Goal: Task Accomplishment & Management: Manage account settings

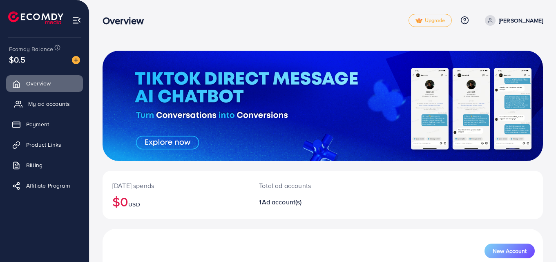
click at [59, 107] on span "My ad accounts" at bounding box center [49, 104] width 42 height 8
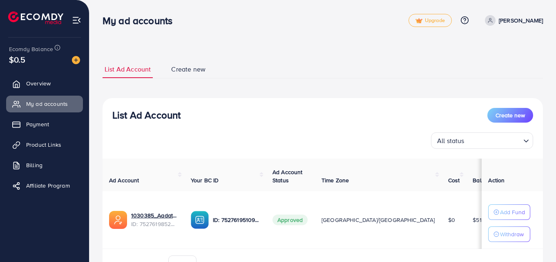
click at [373, 131] on div "List Ad Account Create new All status Loading..." at bounding box center [323, 128] width 441 height 41
click at [530, 19] on p "[PERSON_NAME]" at bounding box center [521, 21] width 44 height 10
click at [501, 49] on span "Profile" at bounding box center [492, 49] width 19 height 10
select select "********"
select select "******"
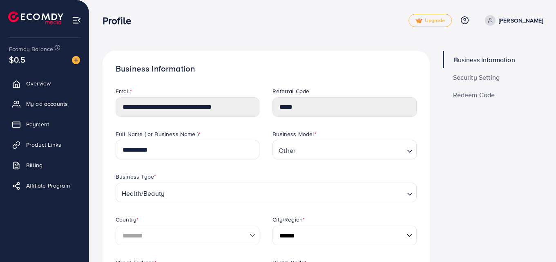
click at [77, 16] on img at bounding box center [76, 20] width 9 height 9
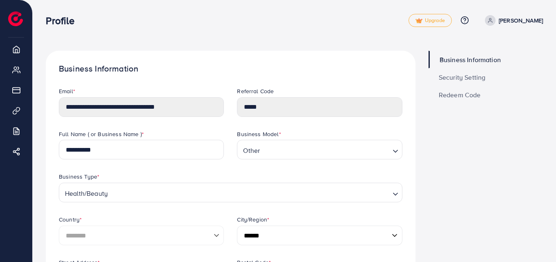
click at [478, 78] on span "Security Setting" at bounding box center [462, 77] width 47 height 7
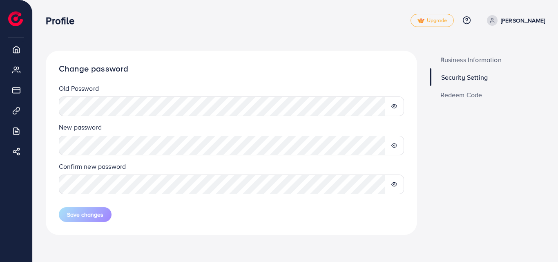
click at [396, 105] on icon at bounding box center [393, 107] width 5 height 4
click at [181, 232] on div "Change password Old Password New password Confirm new password Save changes" at bounding box center [231, 143] width 371 height 184
click at [394, 147] on icon at bounding box center [394, 146] width 6 height 6
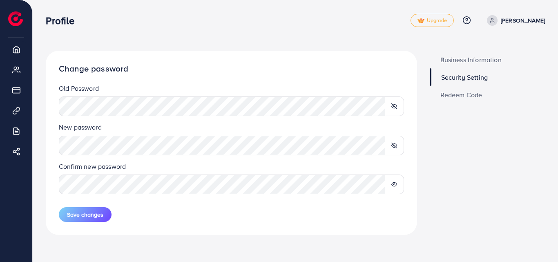
click at [395, 185] on icon at bounding box center [394, 184] width 6 height 6
click at [92, 217] on span "Save changes" at bounding box center [85, 214] width 36 height 8
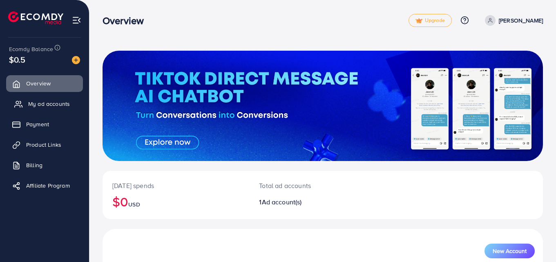
click at [63, 105] on span "My ad accounts" at bounding box center [49, 104] width 42 height 8
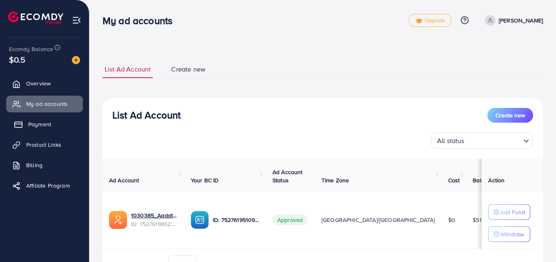
click at [51, 129] on link "Payment" at bounding box center [44, 124] width 77 height 16
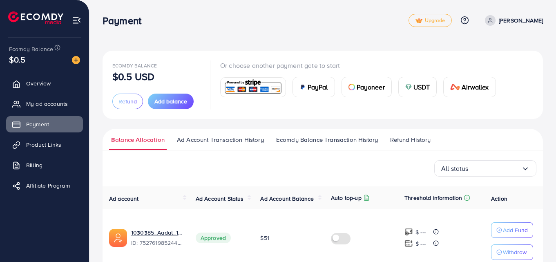
click at [522, 20] on p "[PERSON_NAME]" at bounding box center [521, 21] width 44 height 10
click at [503, 66] on span "Log out" at bounding box center [494, 67] width 22 height 10
